Goal: Task Accomplishment & Management: Use online tool/utility

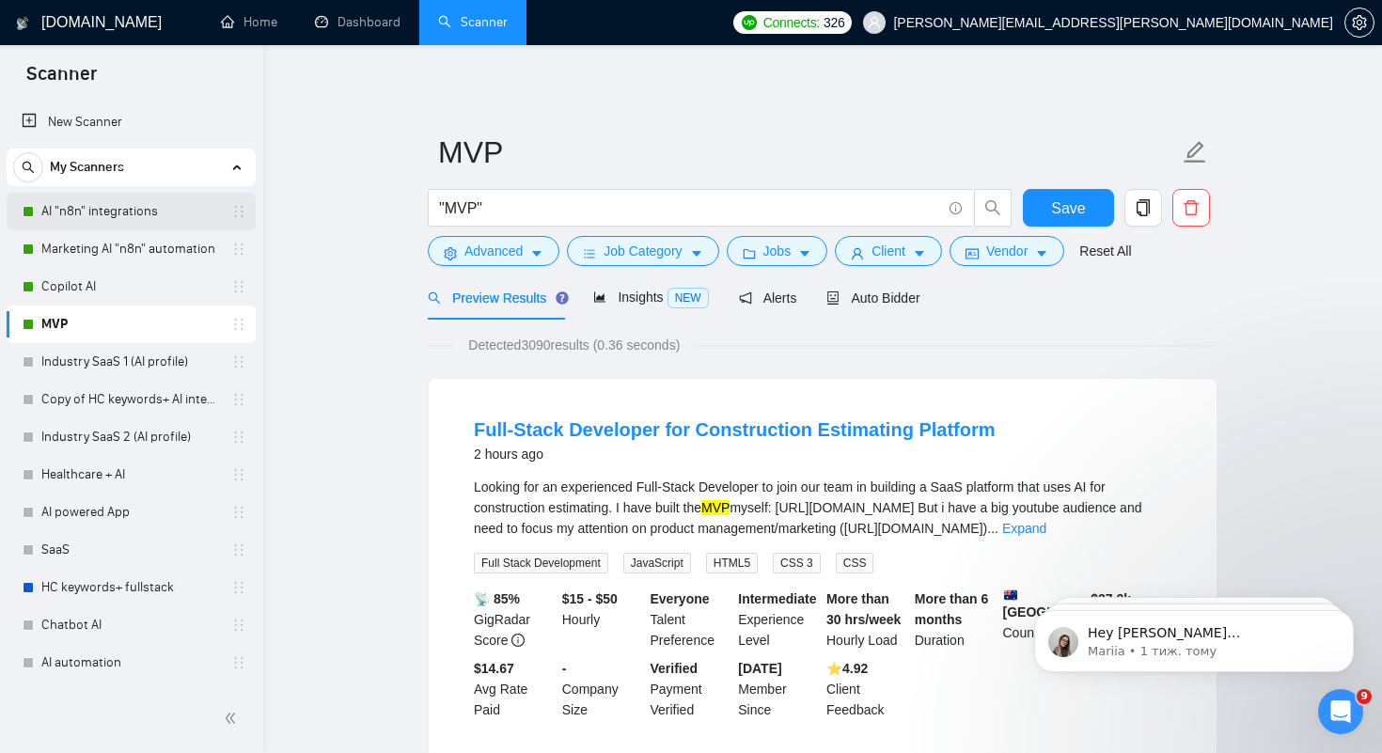
click at [107, 219] on link "AI "n8n" integrations" at bounding box center [130, 212] width 179 height 38
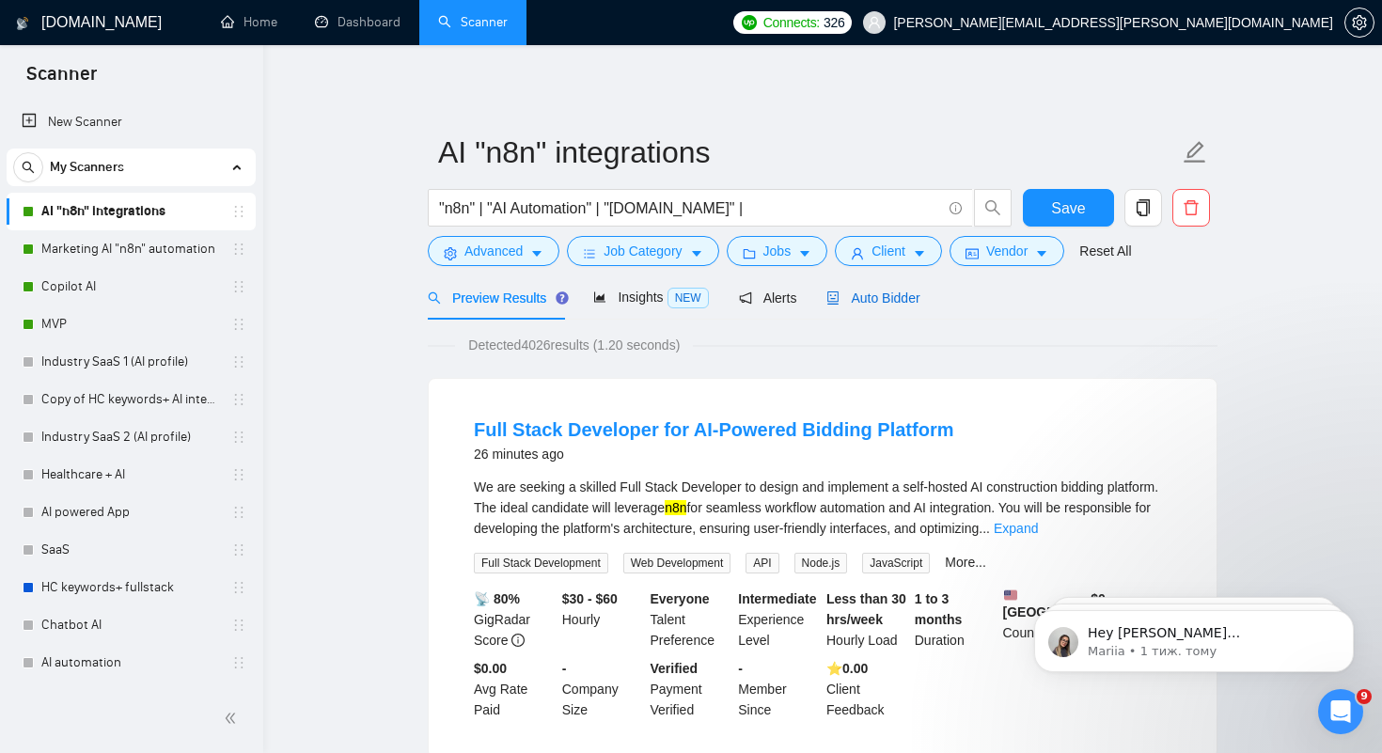
click at [885, 296] on span "Auto Bidder" at bounding box center [872, 297] width 93 height 15
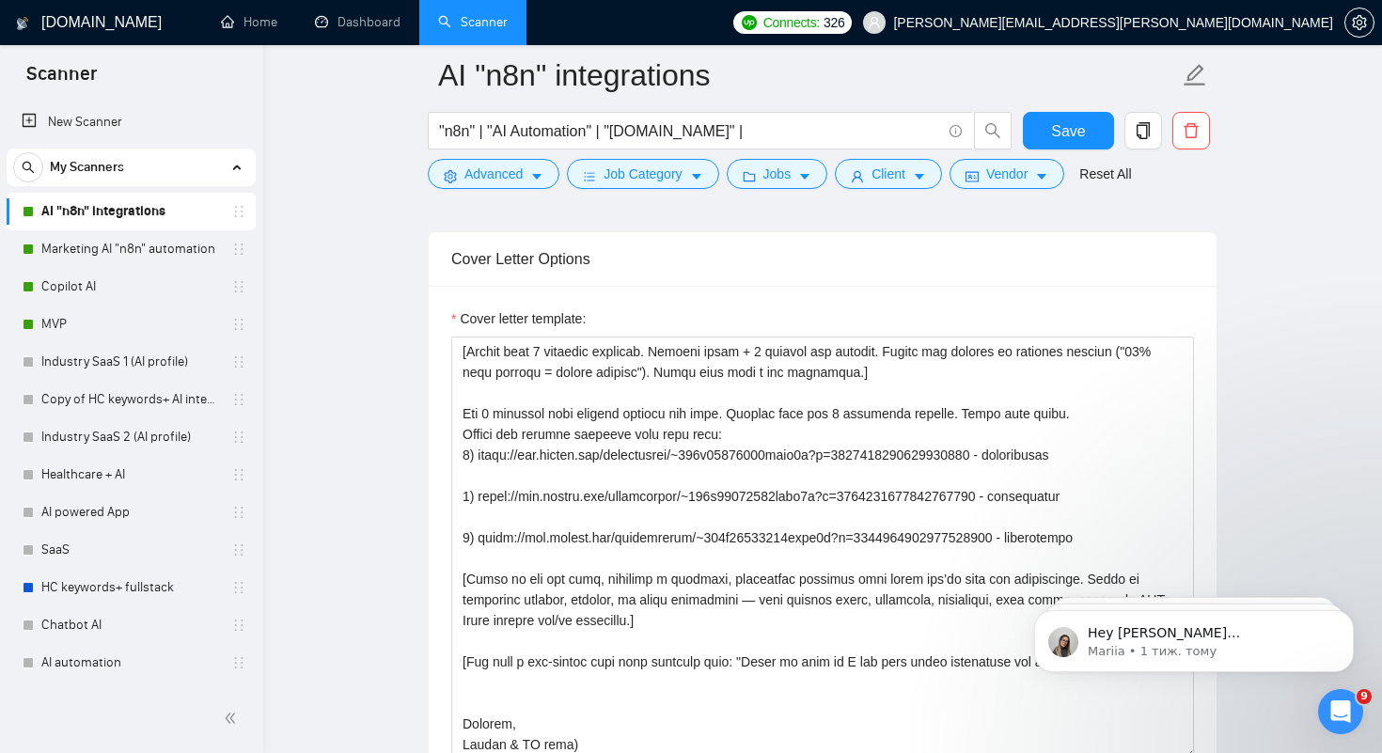
scroll to position [2102, 0]
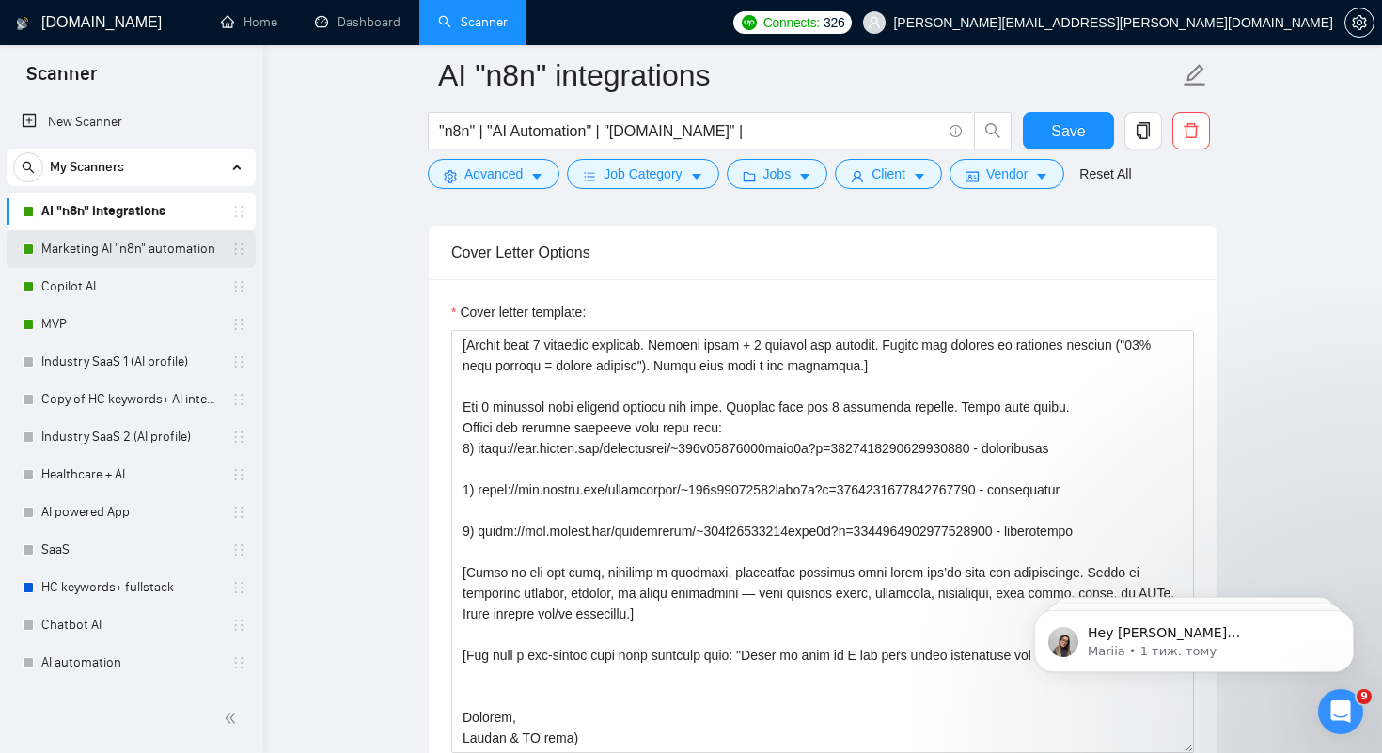
click at [154, 253] on link "Marketing AI "n8n" automation" at bounding box center [130, 249] width 179 height 38
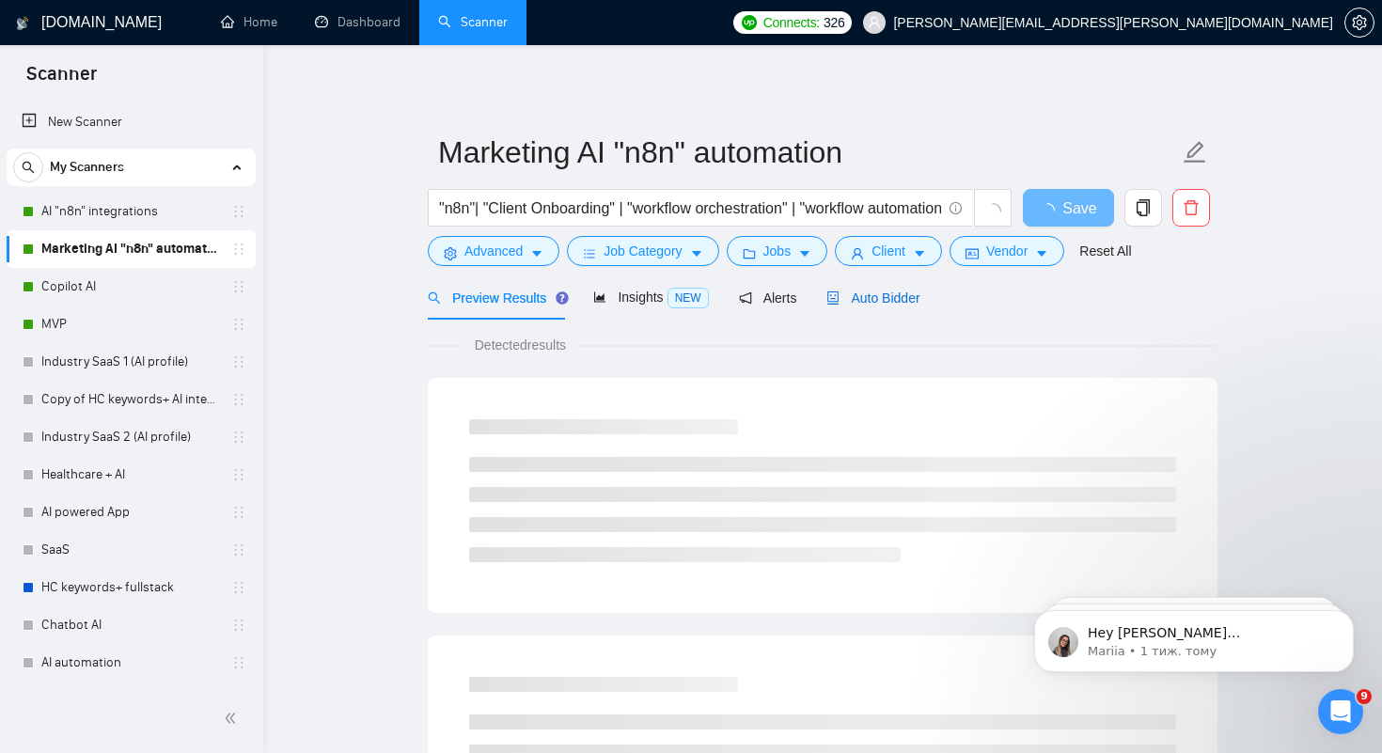
click at [889, 300] on span "Auto Bidder" at bounding box center [872, 297] width 93 height 15
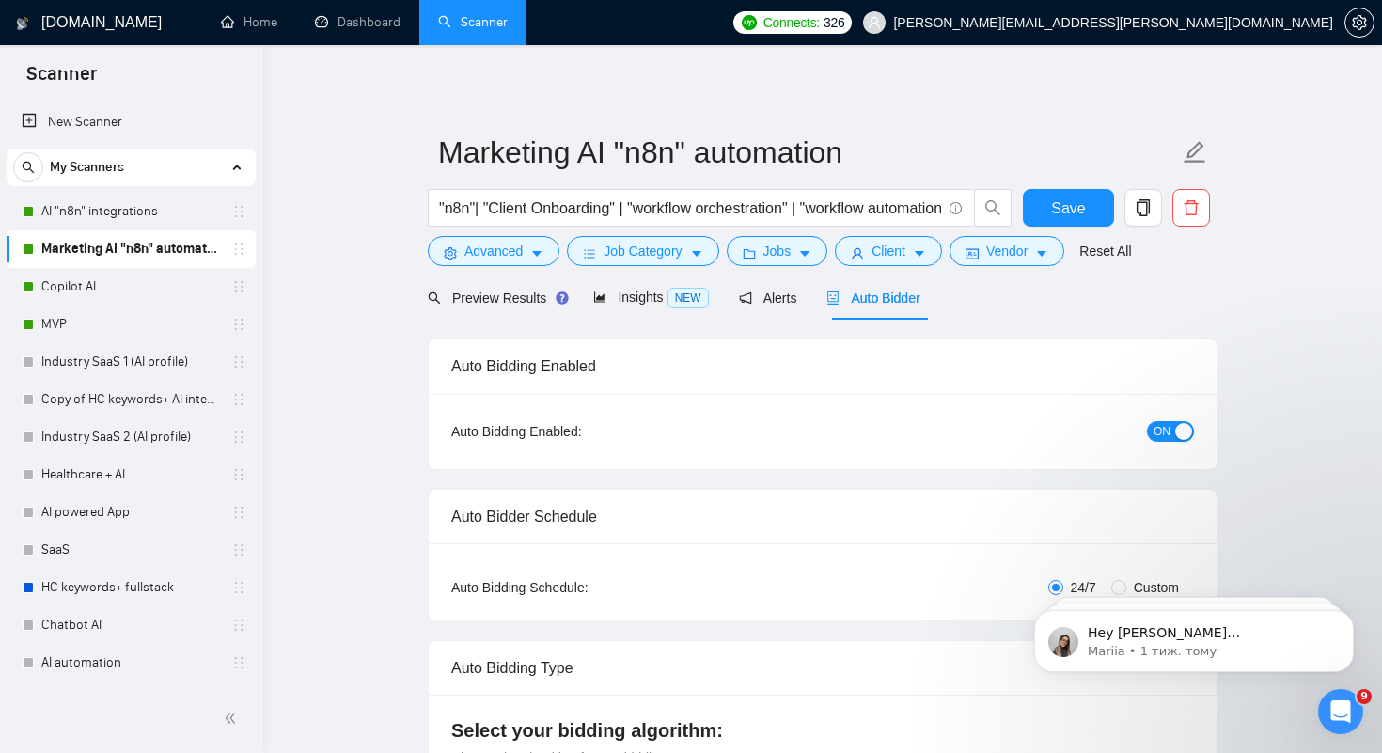
click at [1159, 437] on span "ON" at bounding box center [1161, 431] width 17 height 21
click at [160, 215] on link "AI "n8n" integrations" at bounding box center [130, 212] width 179 height 38
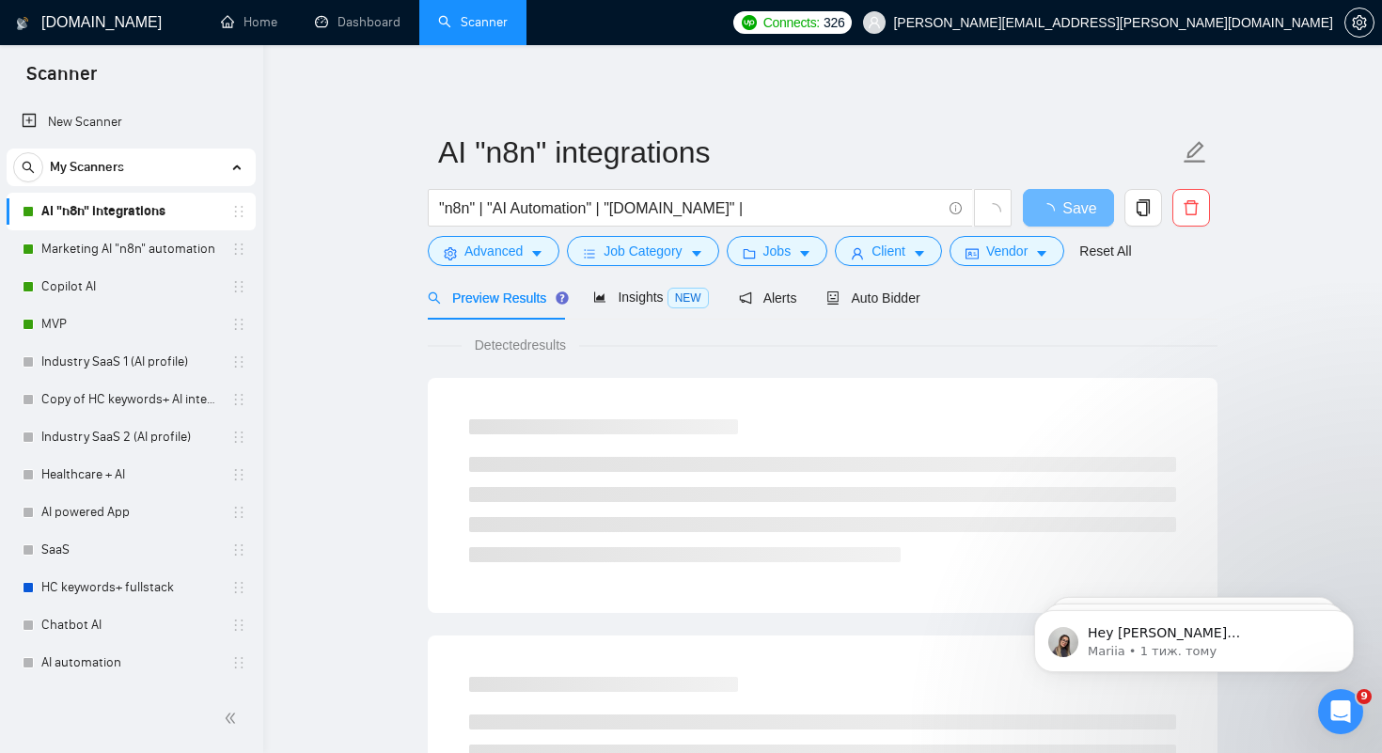
click at [138, 211] on link "AI "n8n" integrations" at bounding box center [130, 212] width 179 height 38
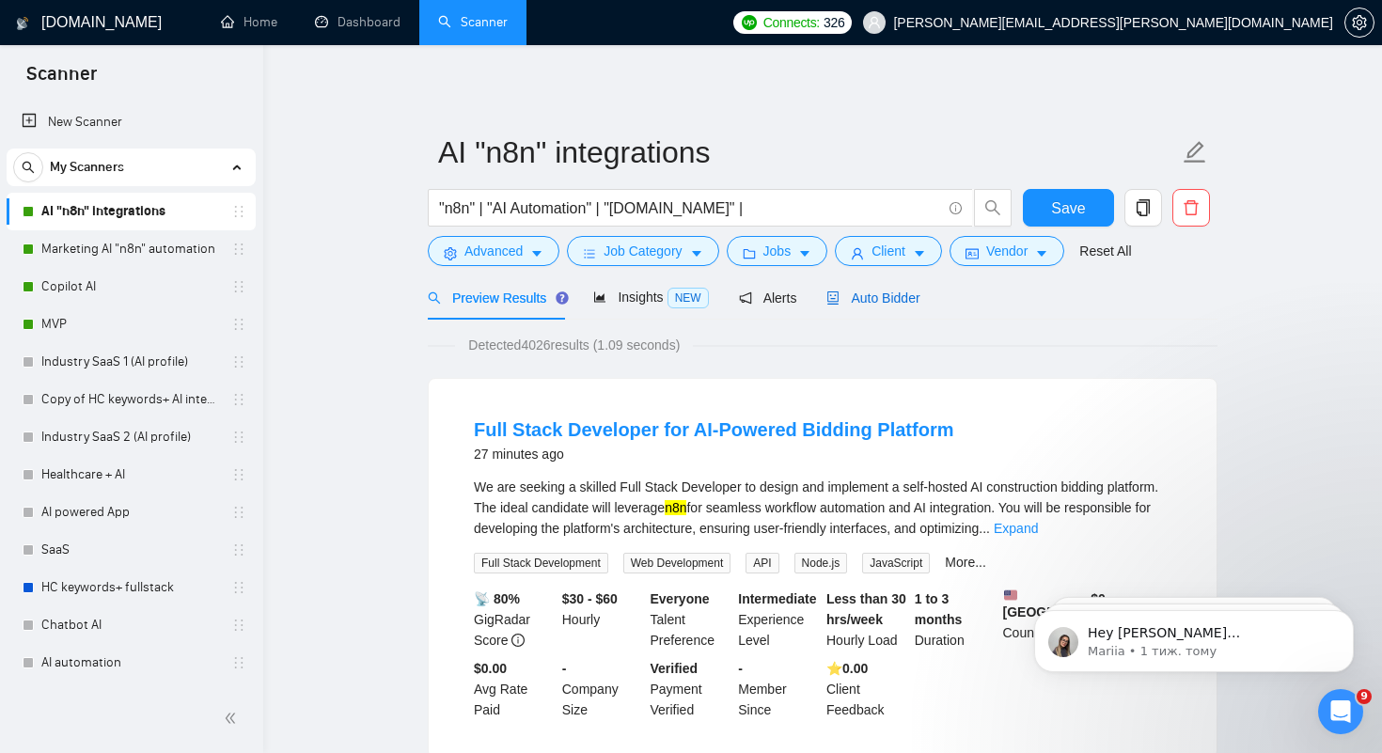
click at [866, 298] on span "Auto Bidder" at bounding box center [872, 297] width 93 height 15
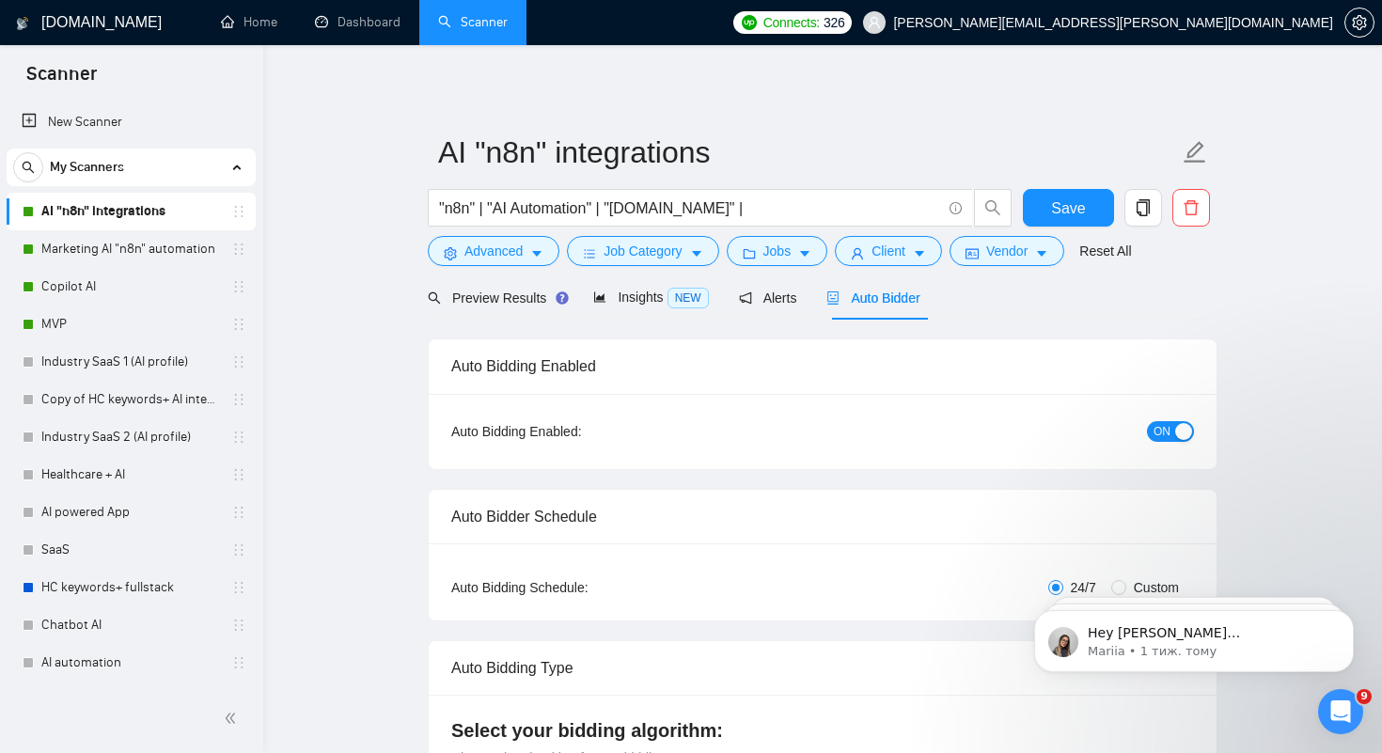
click at [1157, 432] on span "ON" at bounding box center [1161, 431] width 17 height 21
click at [1046, 211] on button "Save" at bounding box center [1068, 208] width 91 height 38
click at [107, 256] on link "Marketing AI "n8n" automation" at bounding box center [130, 249] width 179 height 38
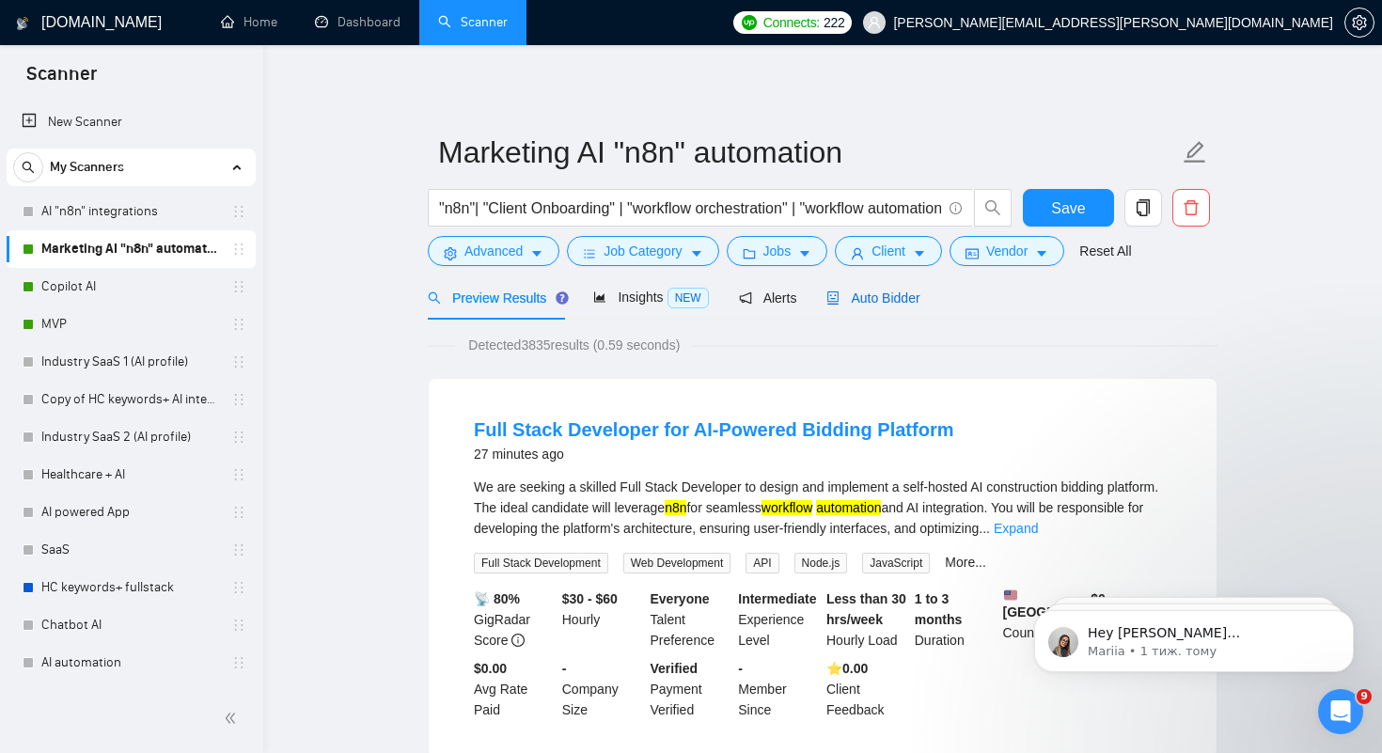
click at [884, 300] on span "Auto Bidder" at bounding box center [872, 297] width 93 height 15
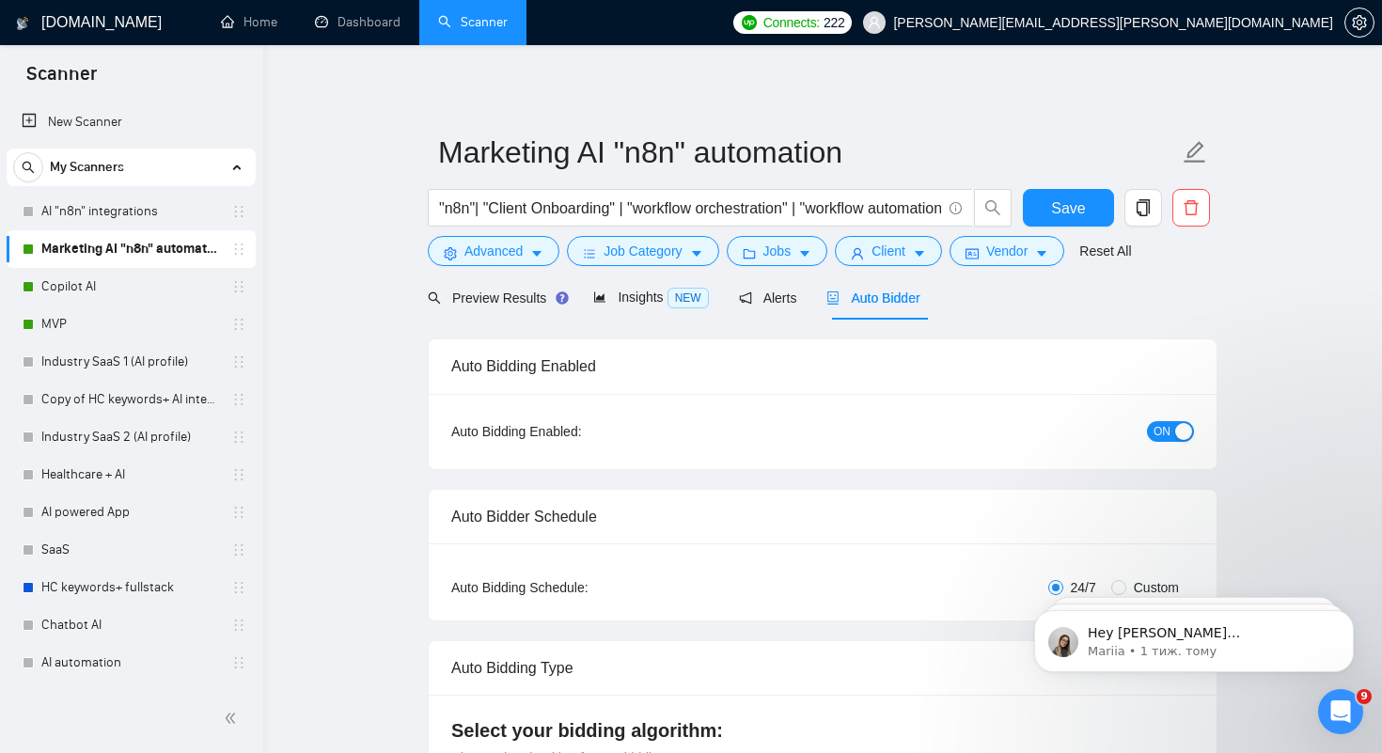
click at [1157, 437] on span "ON" at bounding box center [1161, 431] width 17 height 21
click at [1083, 217] on span "Save" at bounding box center [1068, 207] width 34 height 23
click at [70, 286] on link "Copilot AI" at bounding box center [130, 287] width 179 height 38
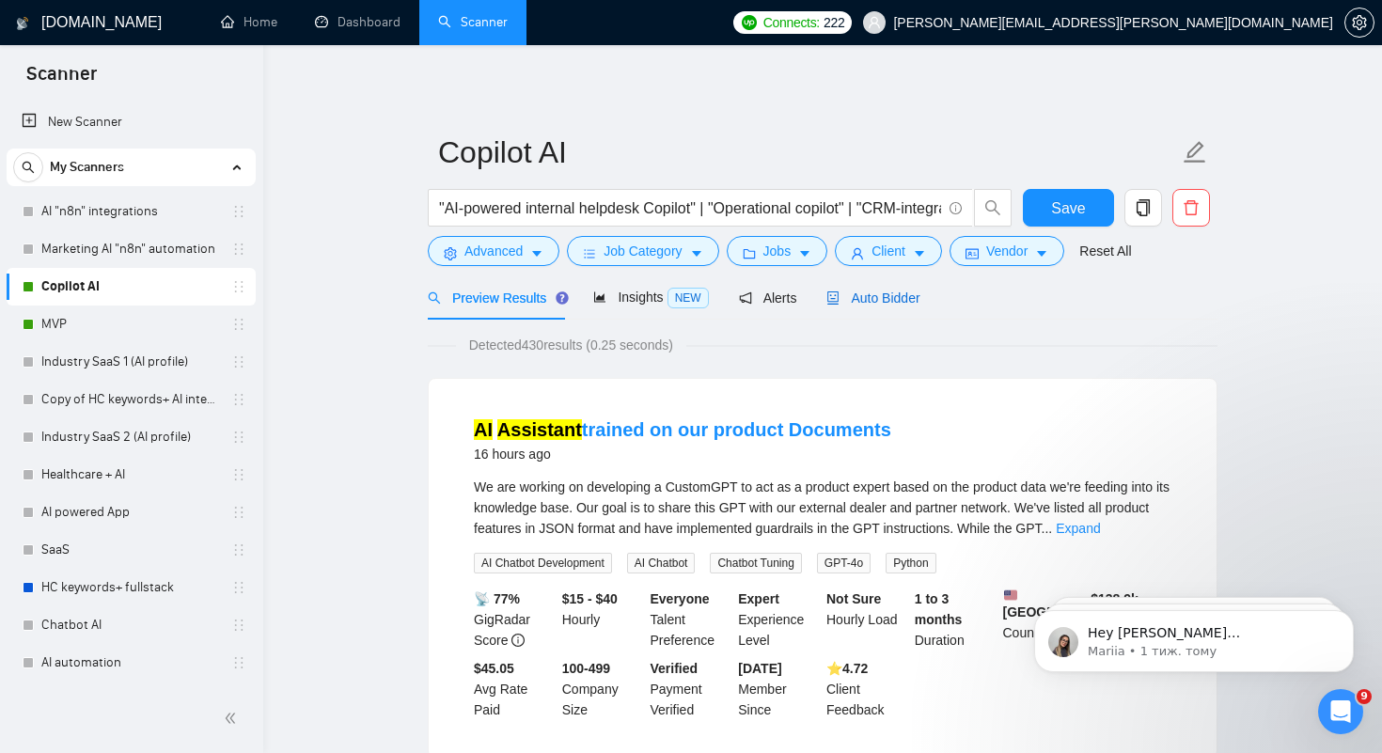
click at [884, 289] on div "Auto Bidder" at bounding box center [872, 298] width 93 height 21
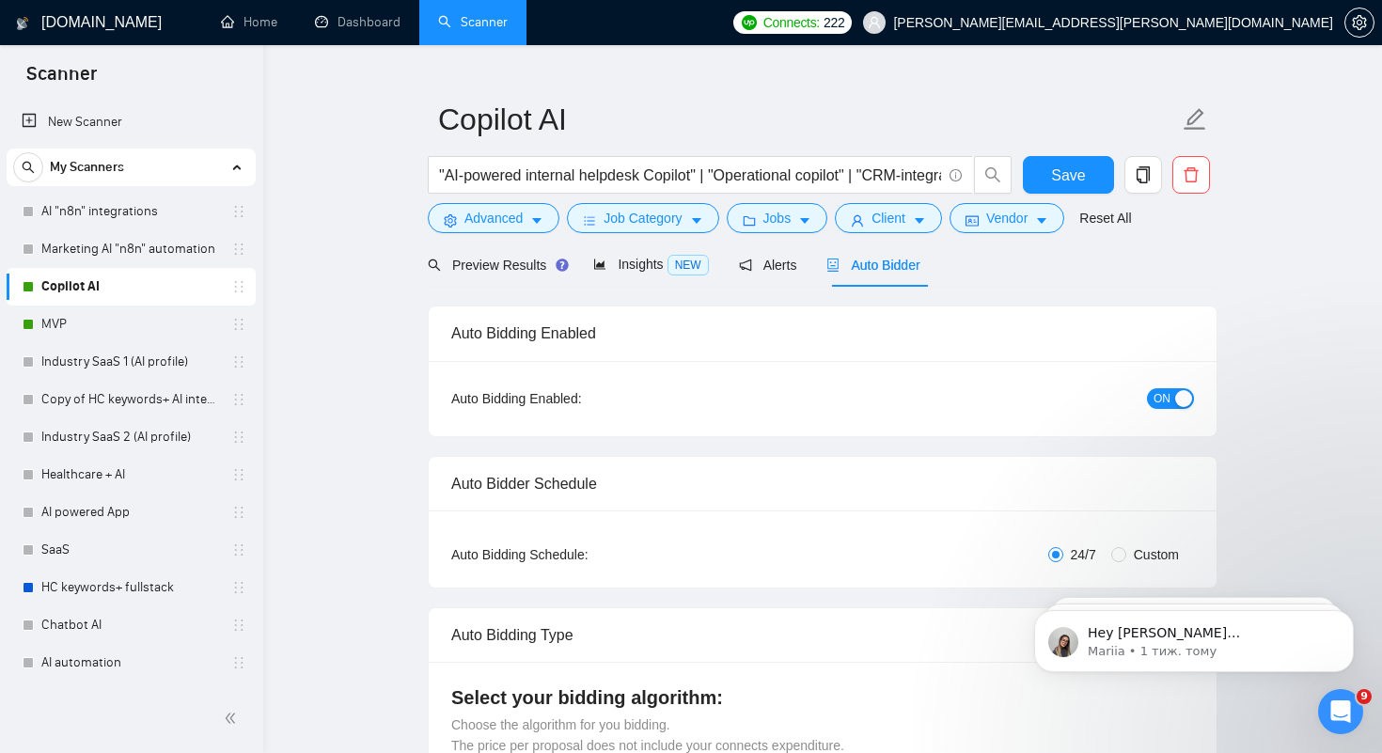
scroll to position [32, 0]
click at [1161, 398] on span "ON" at bounding box center [1161, 399] width 17 height 21
click at [1060, 180] on span "Save" at bounding box center [1068, 175] width 34 height 23
click at [57, 326] on link "MVP" at bounding box center [130, 324] width 179 height 38
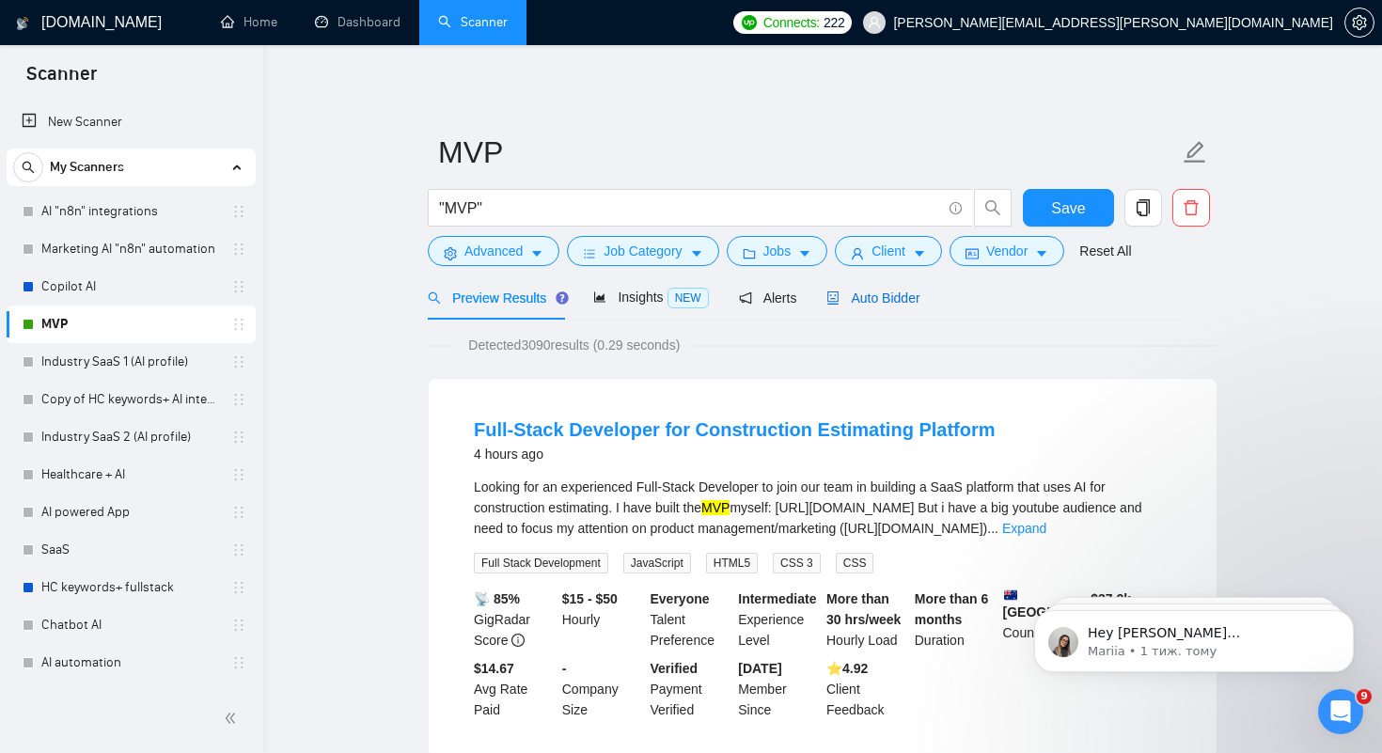
click at [887, 304] on span "Auto Bidder" at bounding box center [872, 297] width 93 height 15
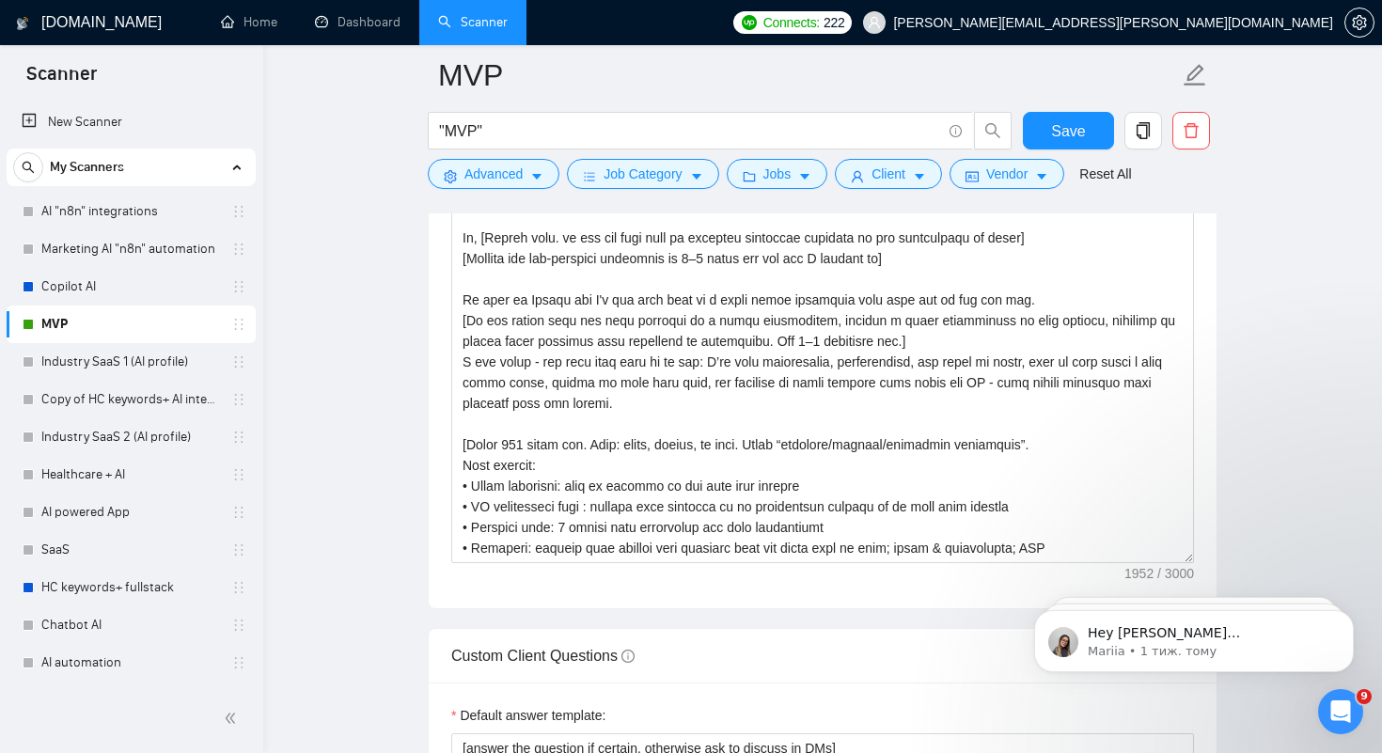
scroll to position [2294, 0]
